Goal: Find contact information: Find contact information

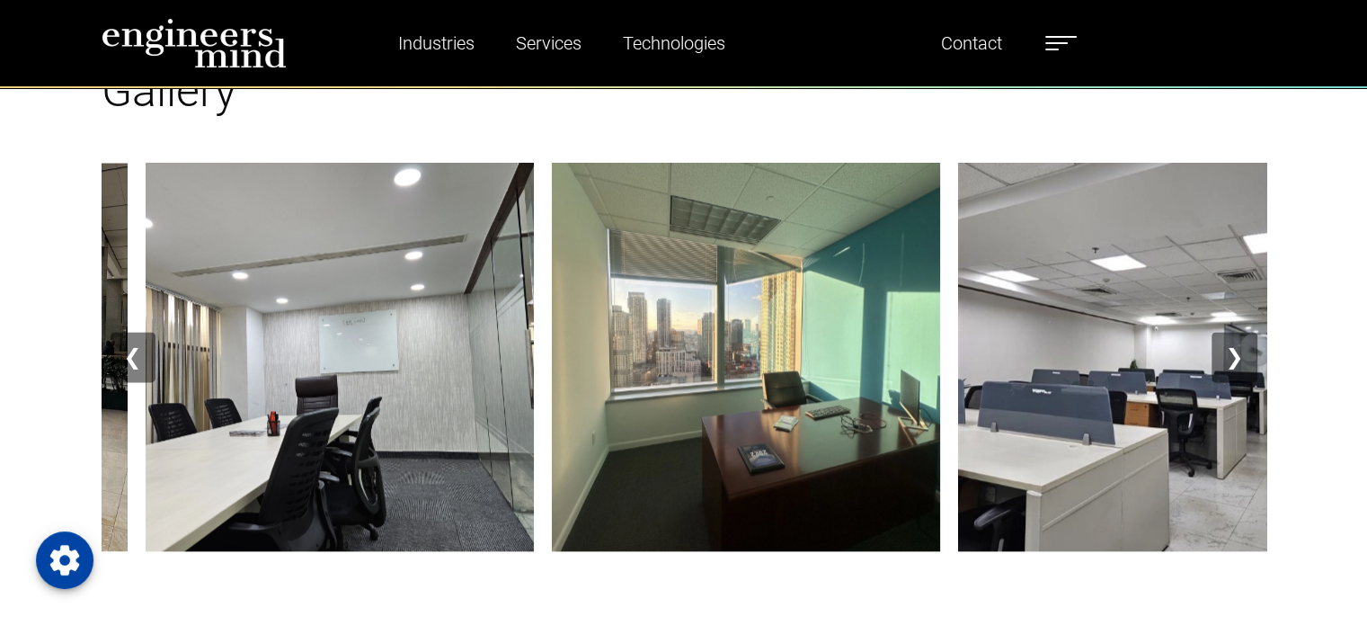
scroll to position [2251, 0]
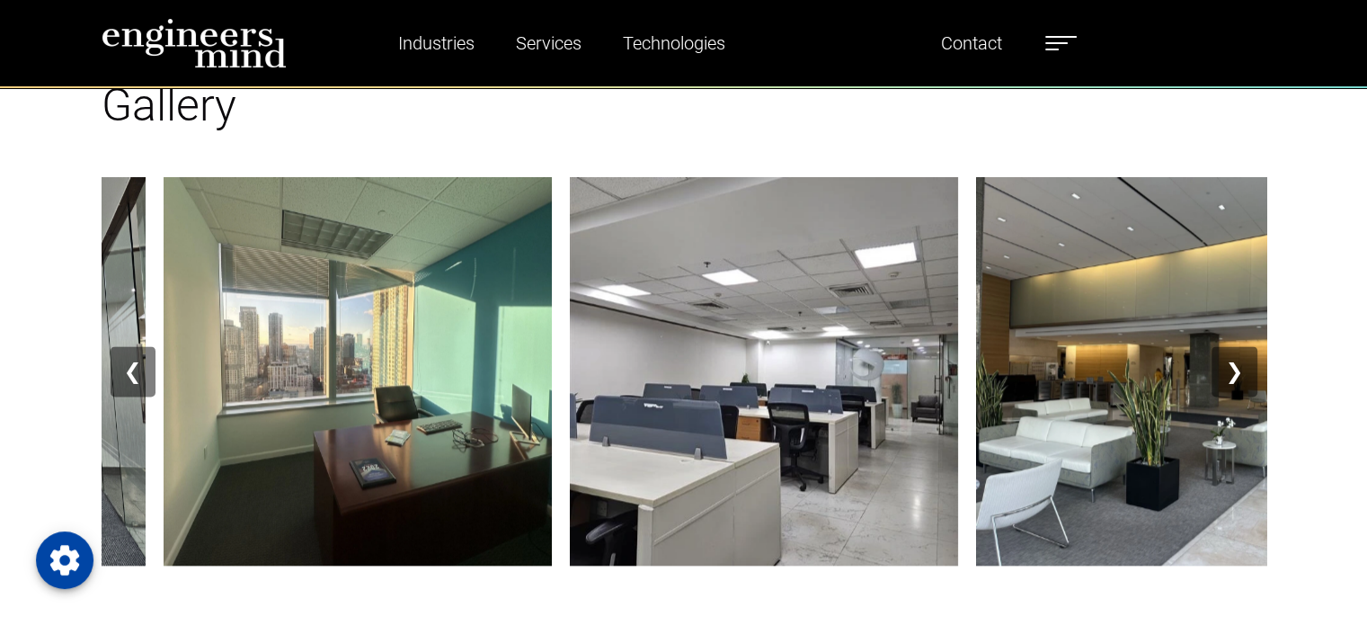
click at [1230, 365] on button "❯" at bounding box center [1234, 371] width 45 height 50
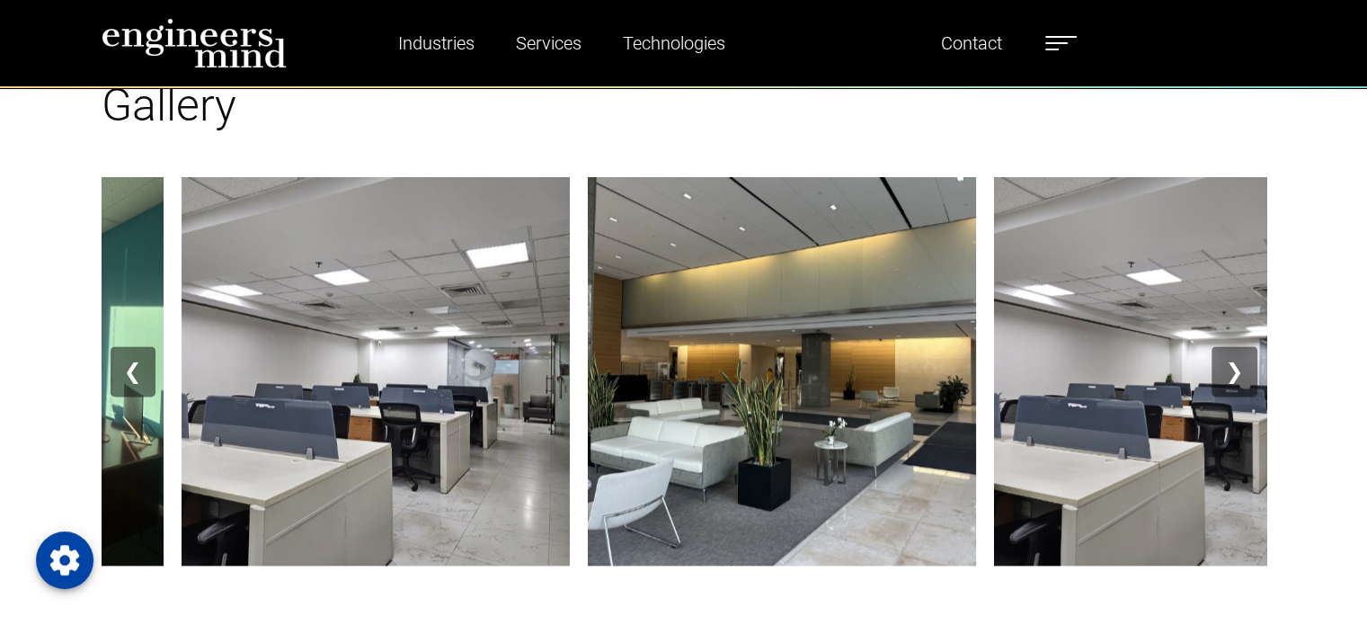
click at [1230, 365] on button "❯" at bounding box center [1234, 371] width 45 height 50
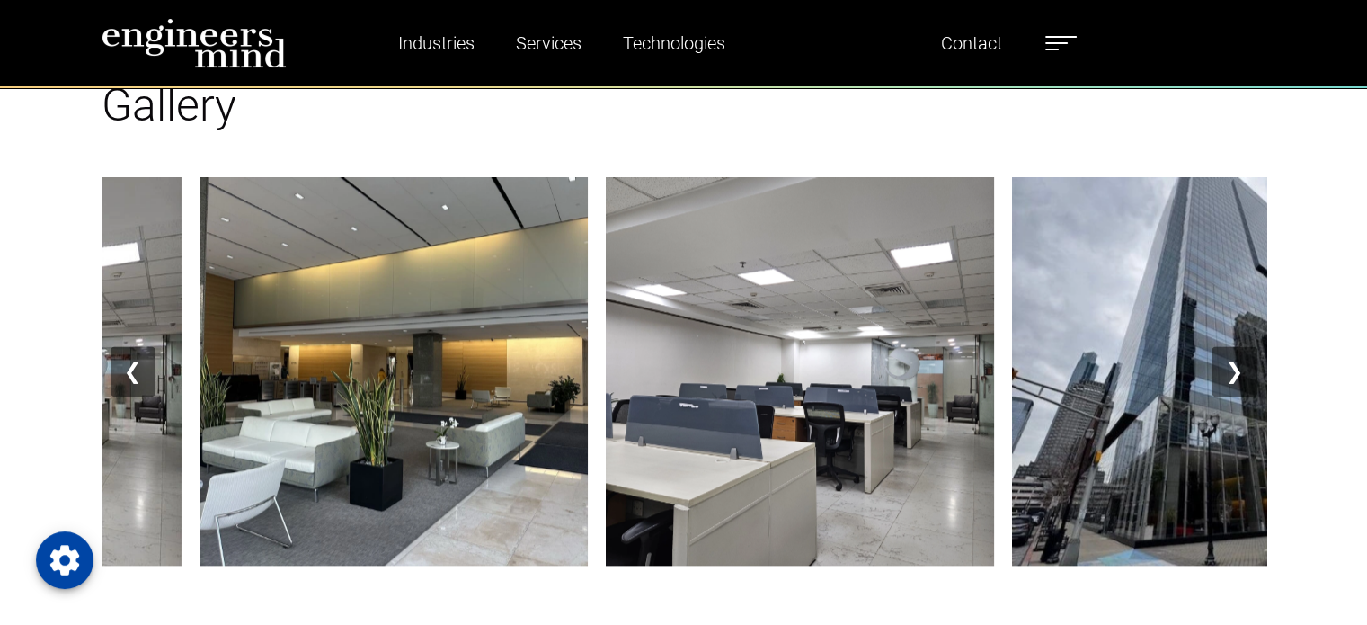
click at [1230, 365] on button "❯" at bounding box center [1234, 371] width 45 height 50
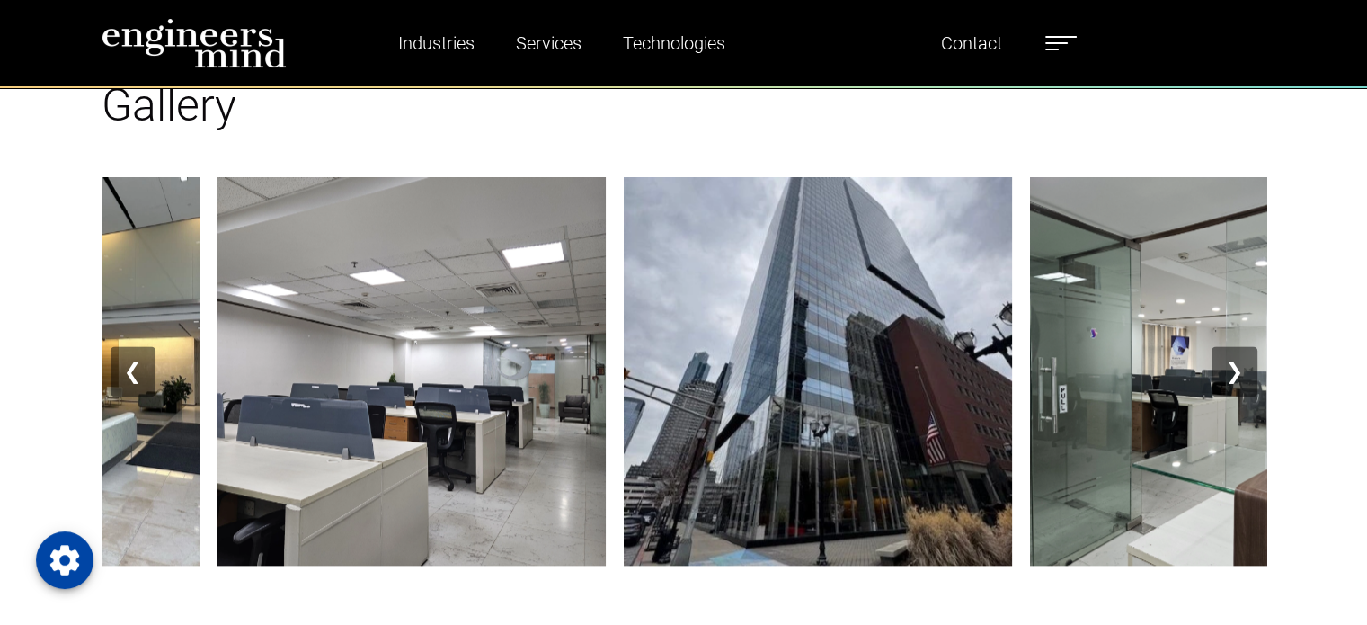
click at [1230, 365] on button "❯" at bounding box center [1234, 371] width 45 height 50
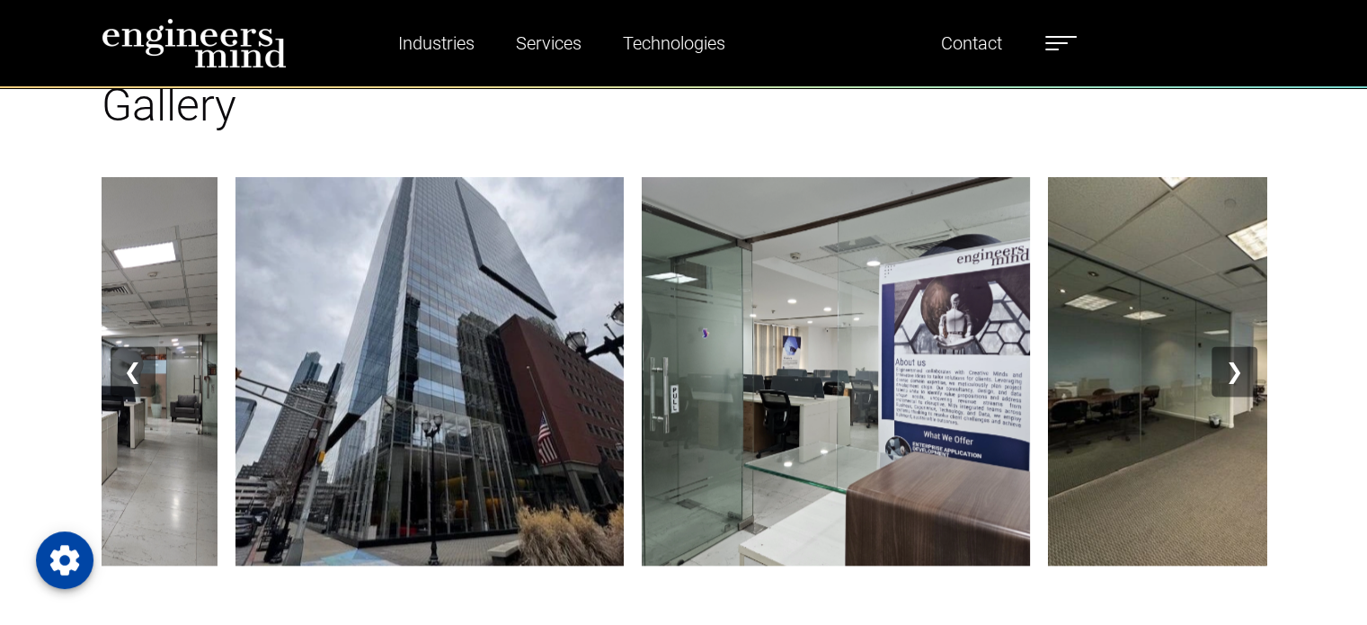
click at [1230, 365] on button "❯" at bounding box center [1234, 371] width 45 height 50
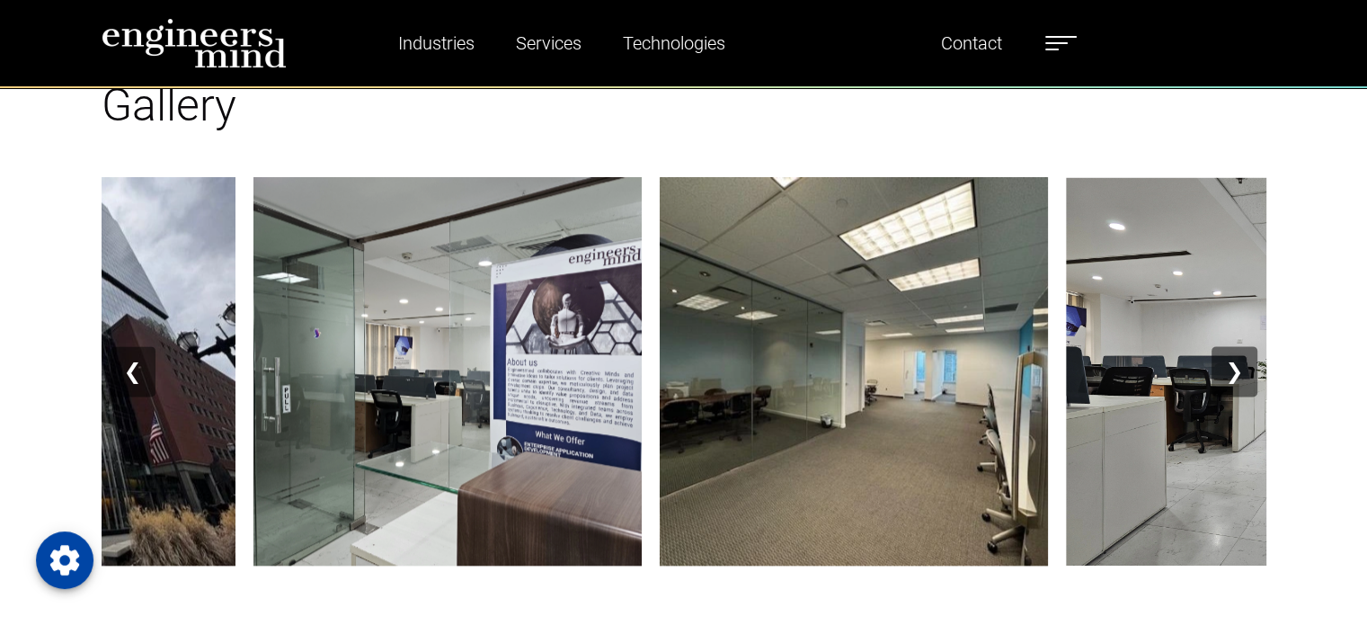
click at [1230, 365] on button "❯" at bounding box center [1234, 371] width 45 height 50
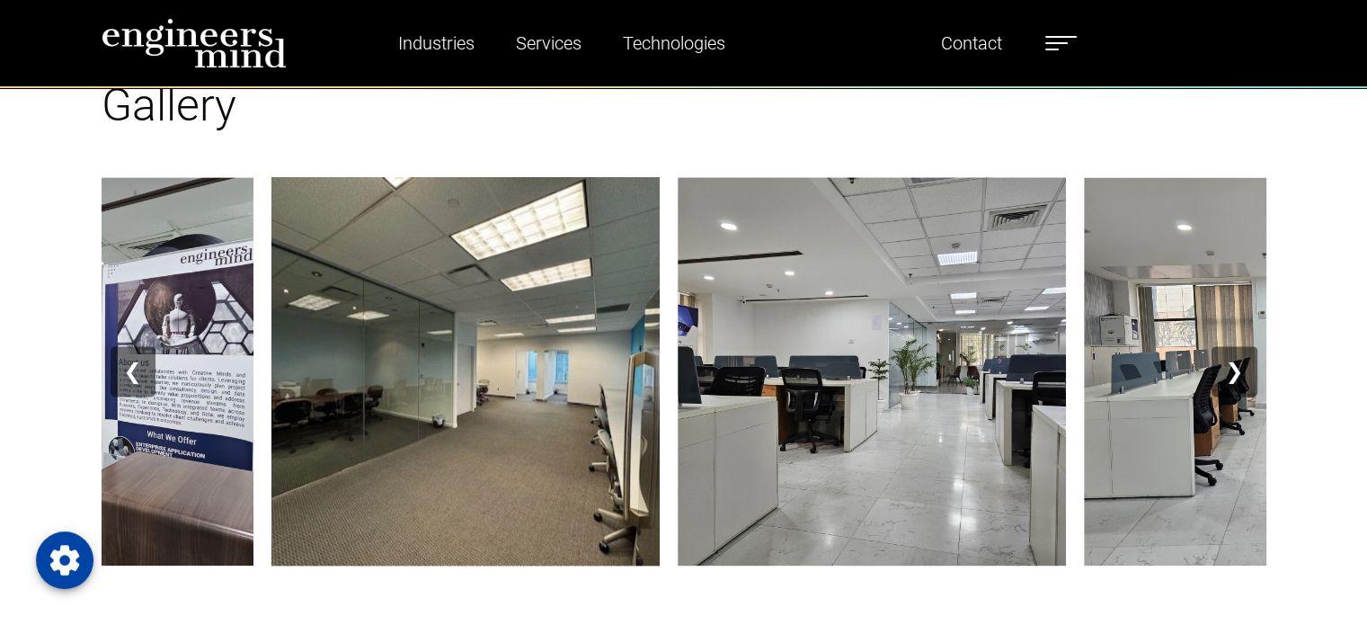
click at [1230, 365] on button "❯" at bounding box center [1234, 371] width 45 height 50
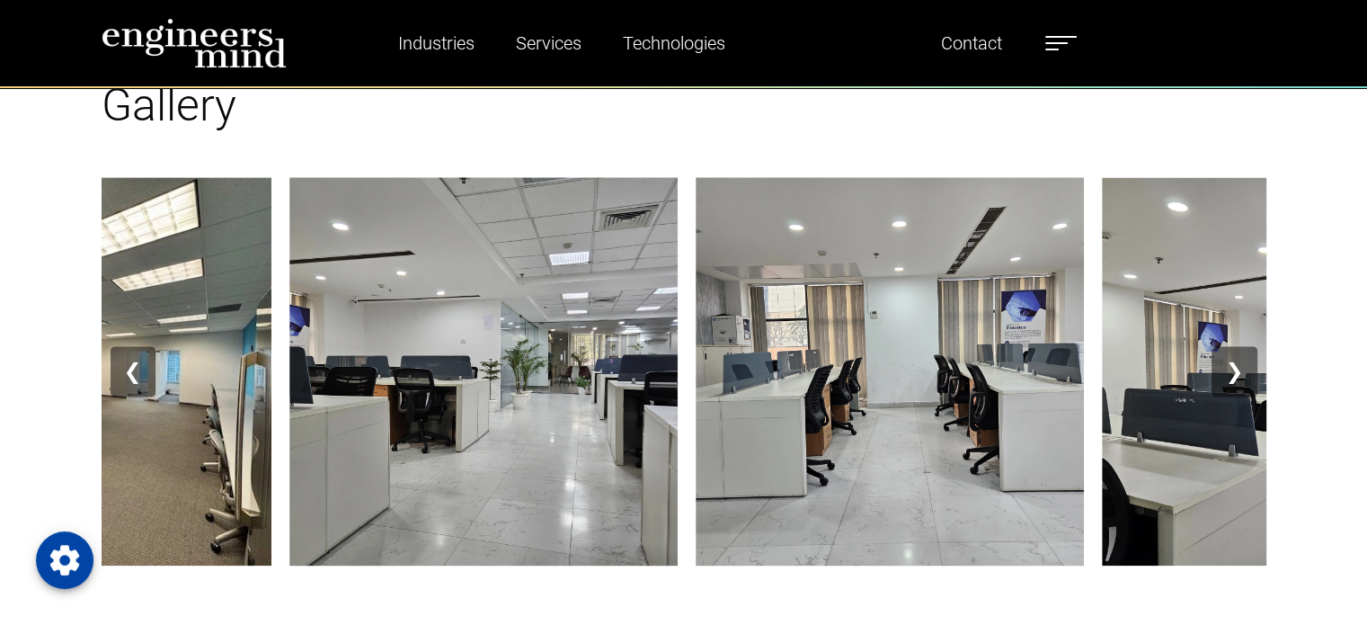
click at [1230, 365] on button "❯" at bounding box center [1234, 371] width 45 height 50
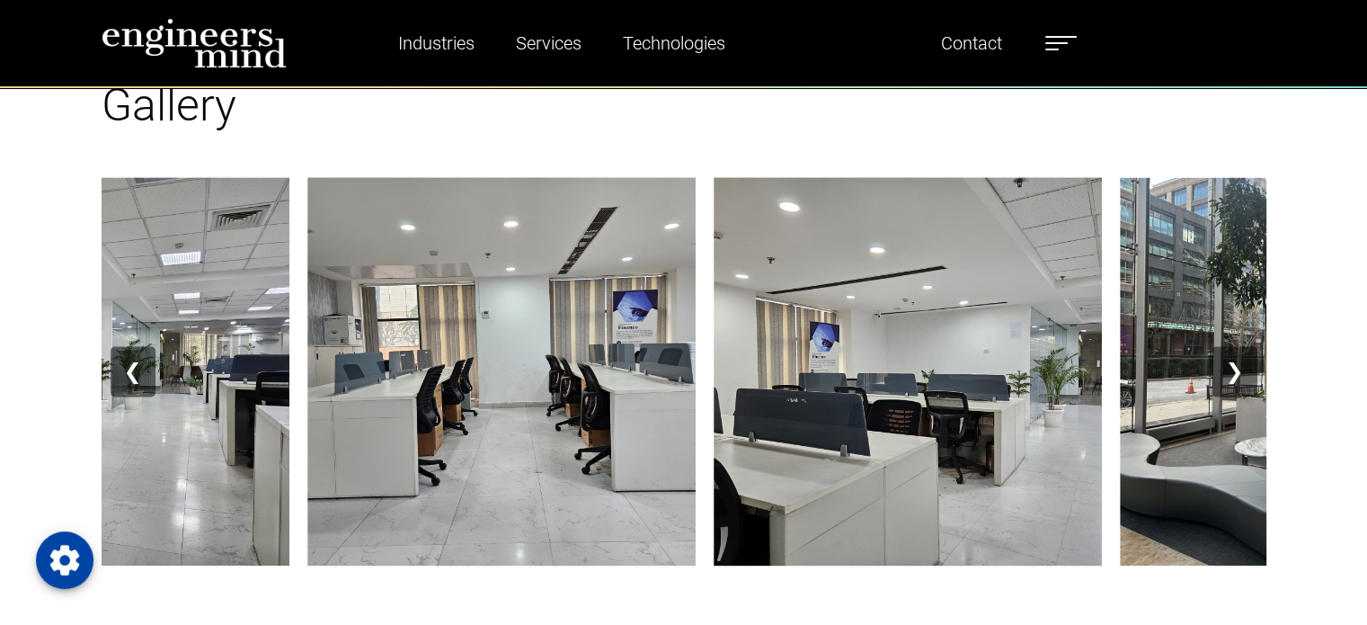
click at [1230, 365] on button "❯" at bounding box center [1234, 371] width 45 height 50
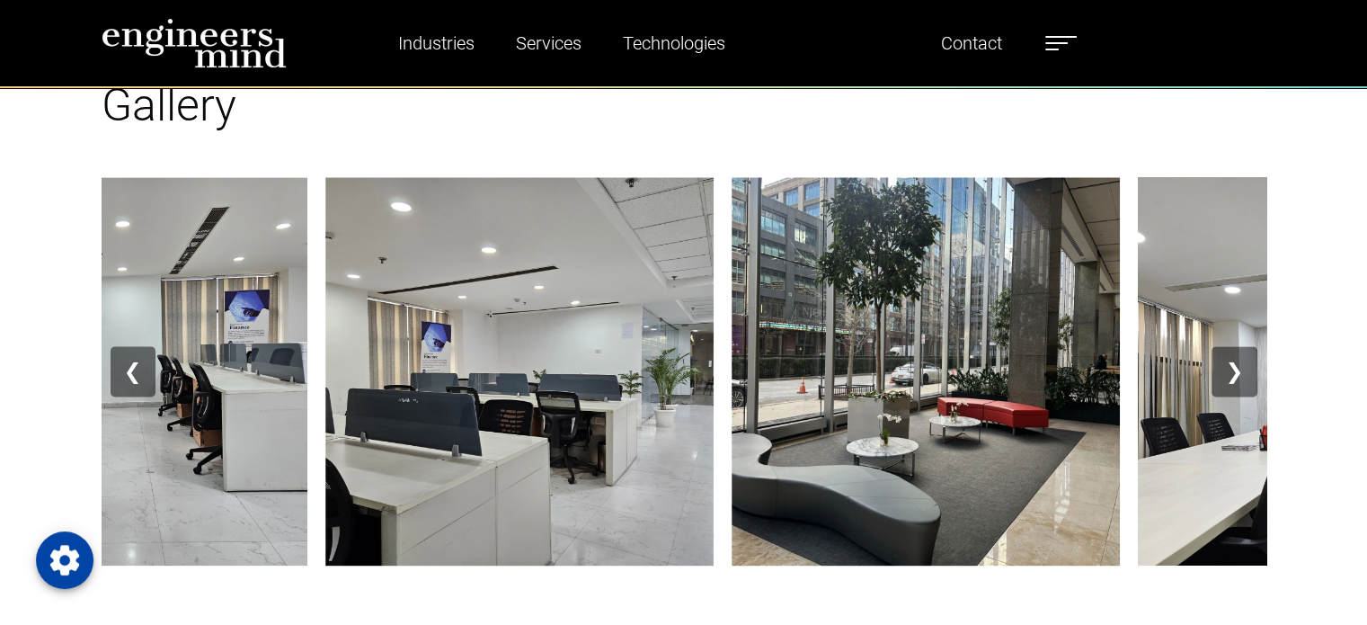
click at [1230, 365] on button "❯" at bounding box center [1234, 371] width 45 height 50
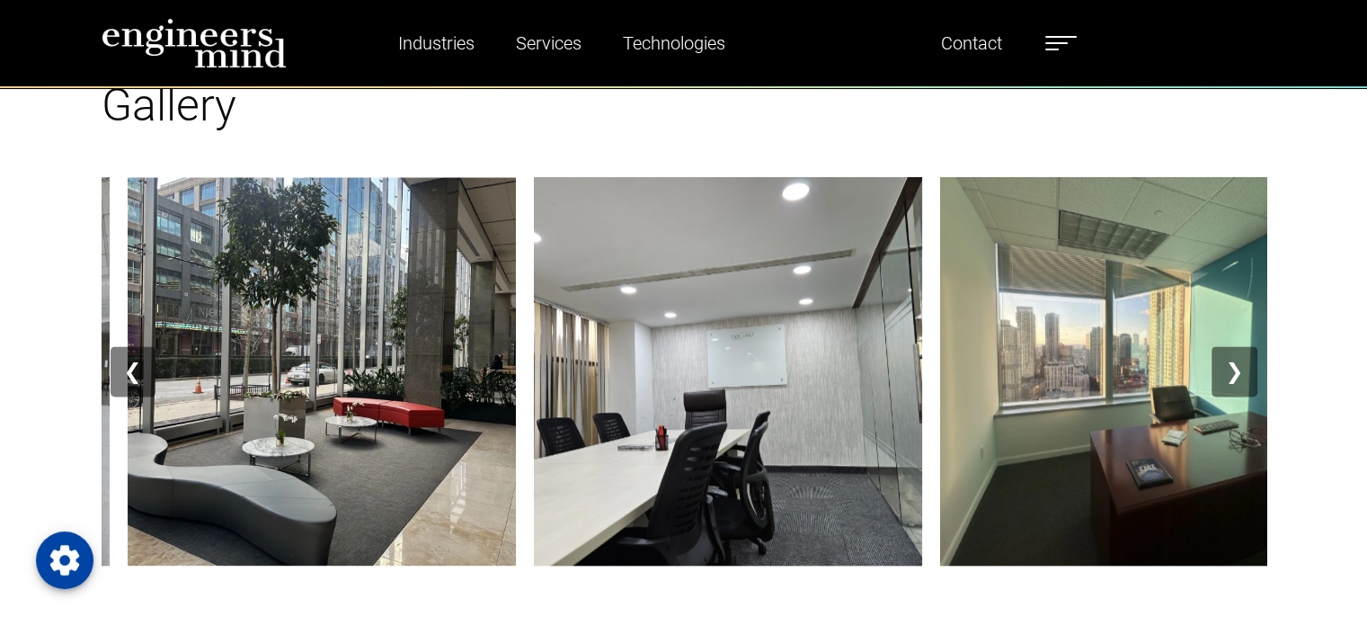
click at [1230, 365] on button "❯" at bounding box center [1234, 371] width 45 height 50
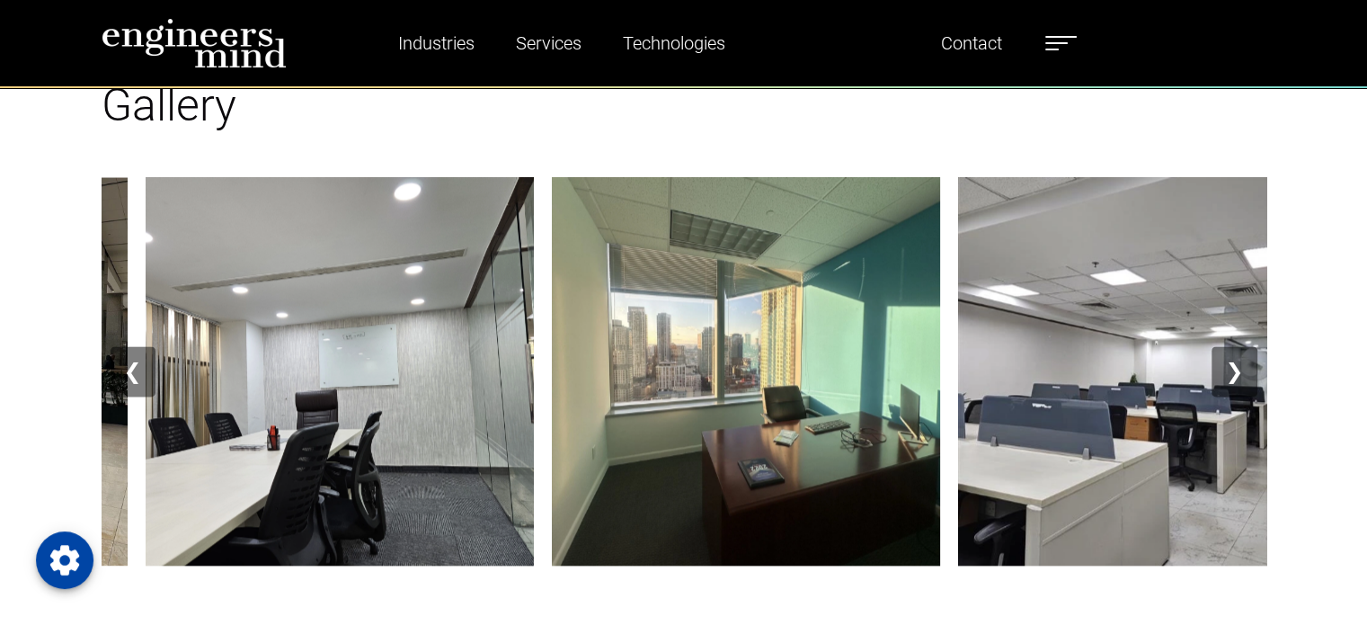
click at [1230, 365] on button "❯" at bounding box center [1234, 371] width 45 height 50
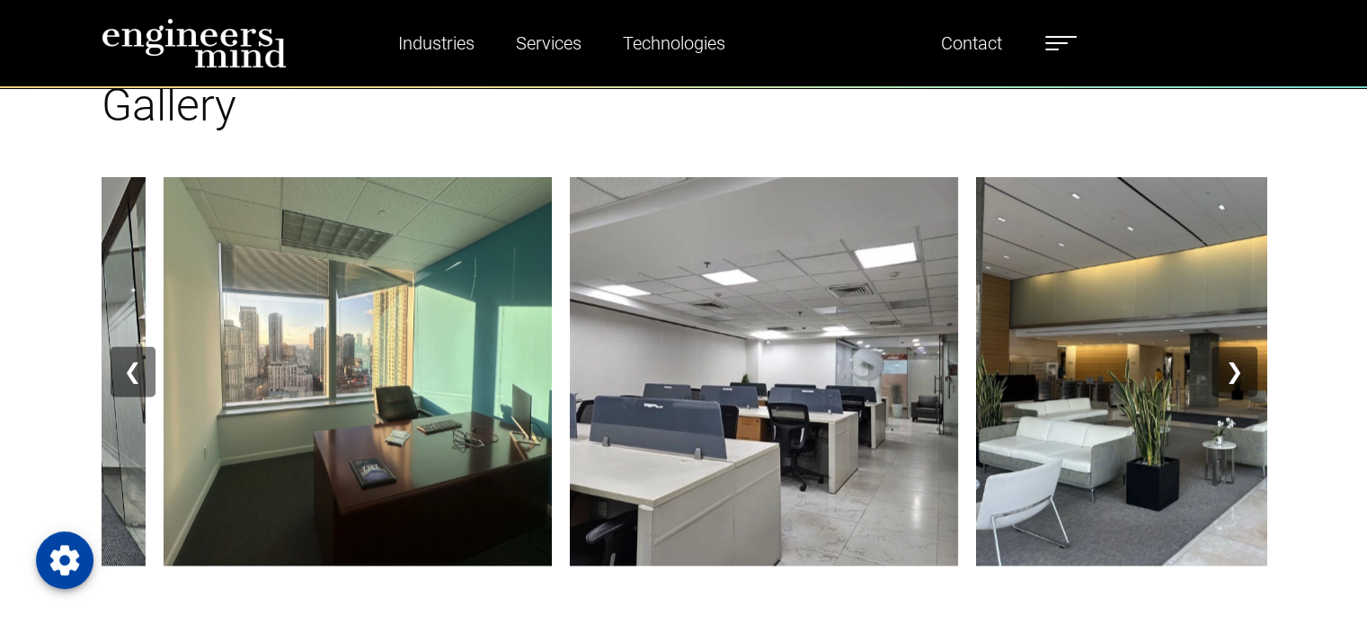
click at [1230, 365] on button "❯" at bounding box center [1234, 371] width 45 height 50
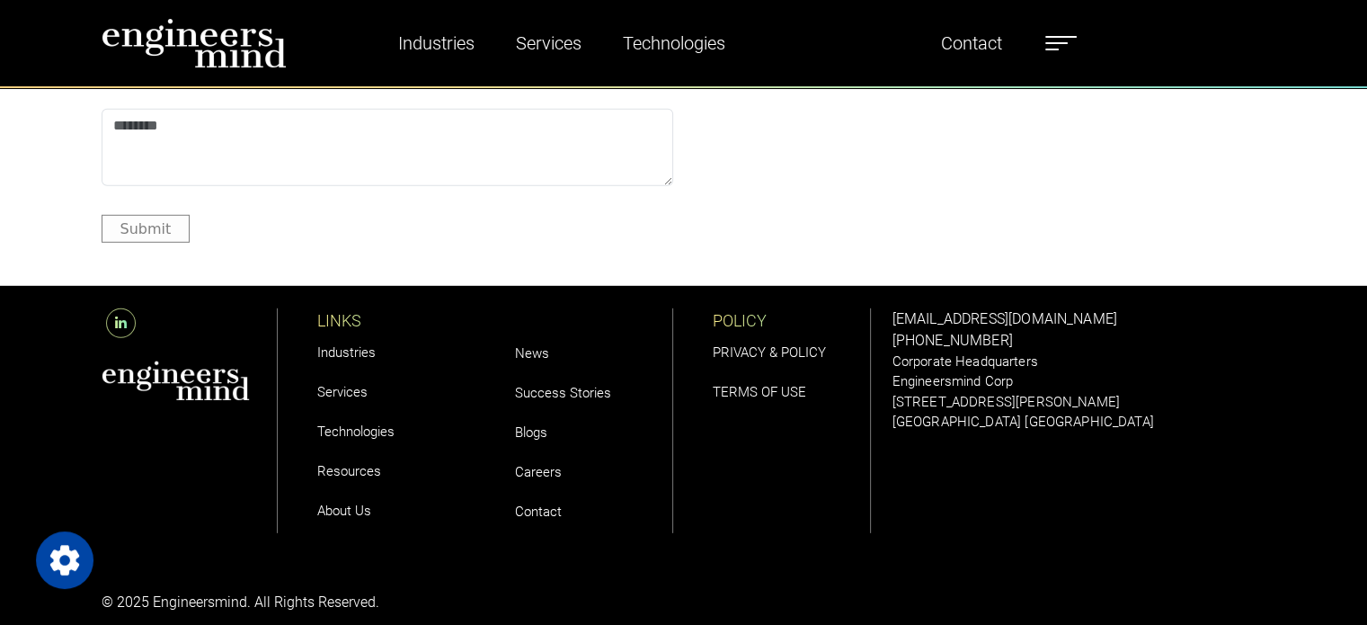
scroll to position [5236, 0]
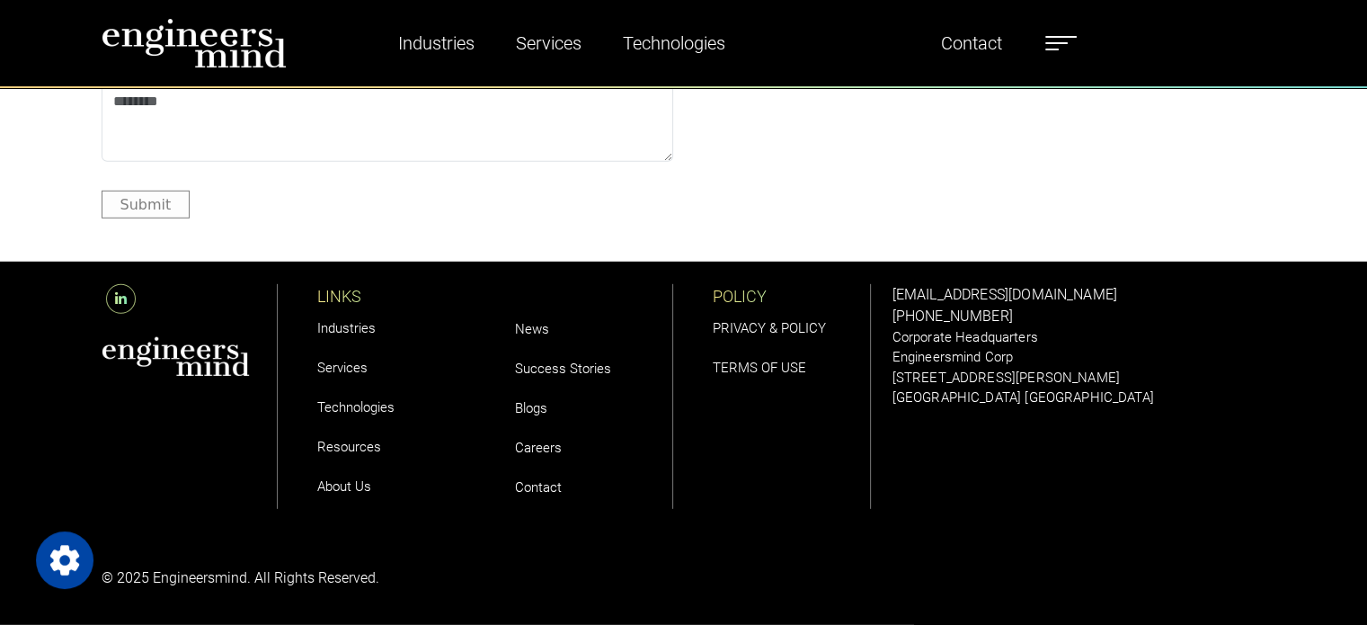
click at [543, 485] on link "Contact" at bounding box center [538, 487] width 47 height 16
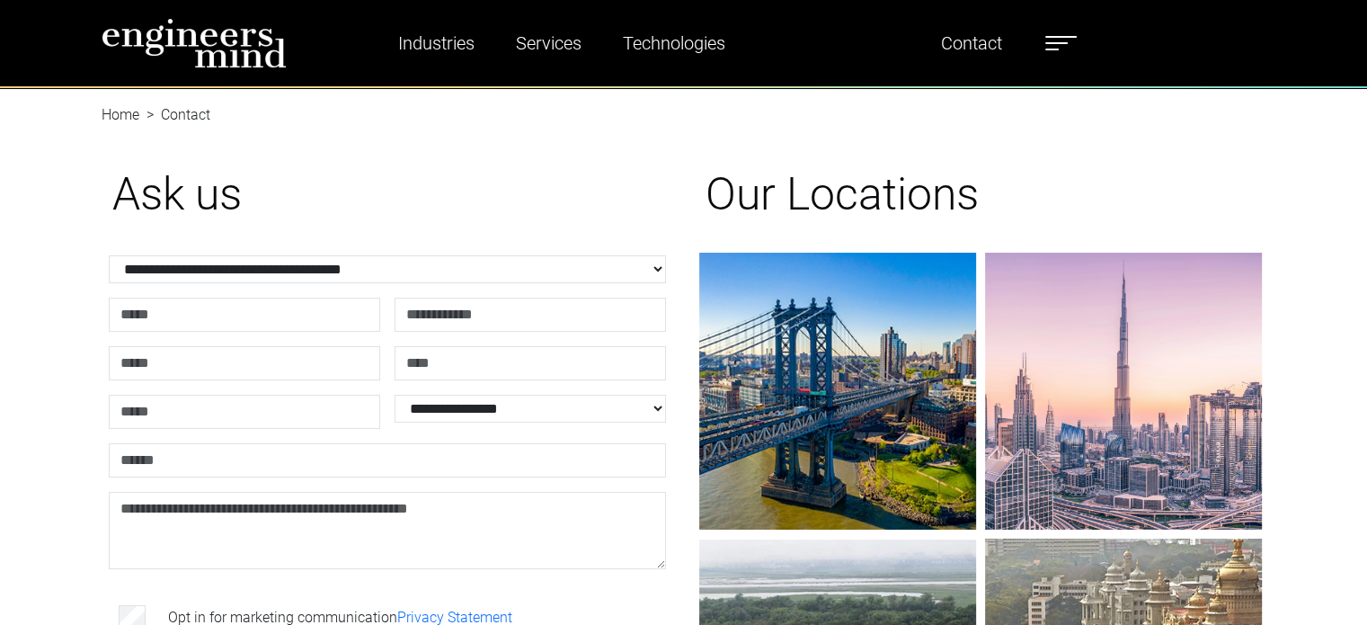
click at [33, 469] on div "**********" at bounding box center [683, 507] width 1367 height 770
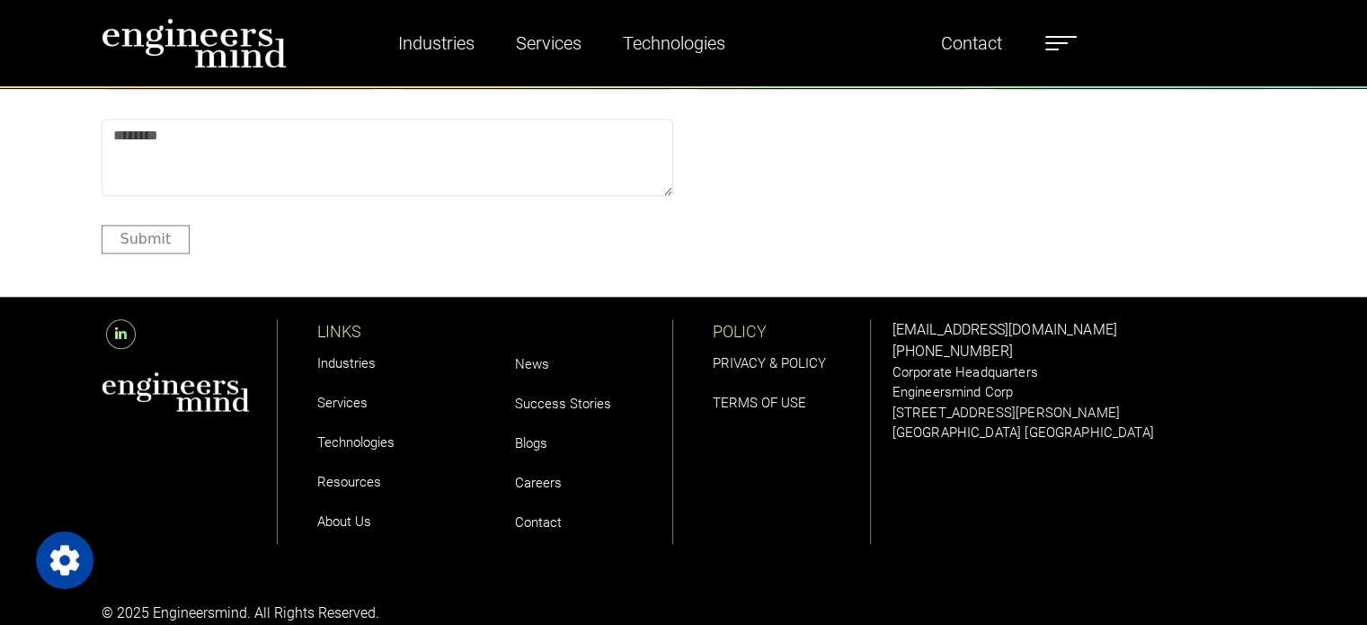
scroll to position [2200, 0]
